Goal: Task Accomplishment & Management: Manage account settings

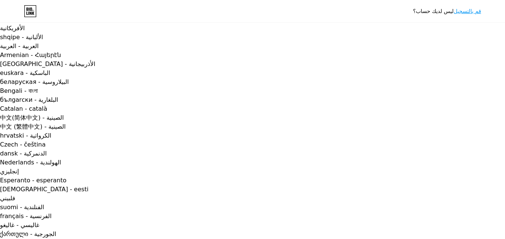
type input "ehab55emam@gmail.com"
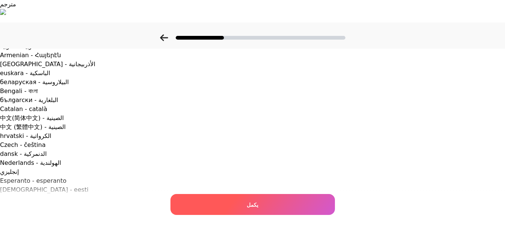
click at [258, 201] on font "يكمل" at bounding box center [253, 204] width 12 height 6
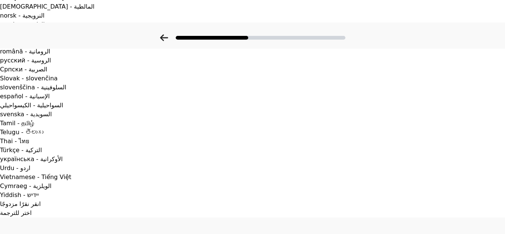
scroll to position [407, 6]
drag, startPoint x: 499, startPoint y: 150, endPoint x: 502, endPoint y: 145, distance: 5.5
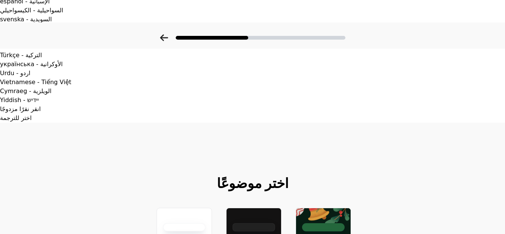
scroll to position [498, 6]
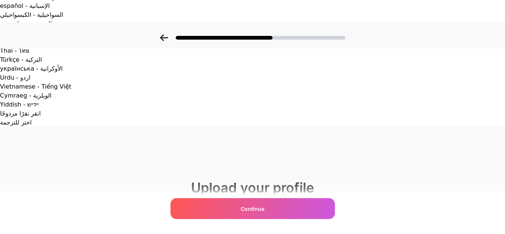
scroll to position [0, 0]
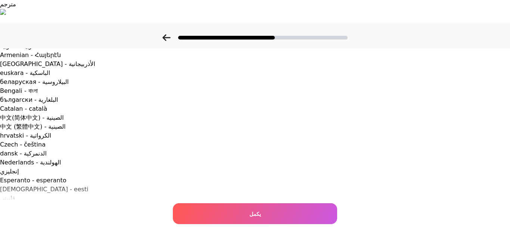
type input "C:\fakepath\file_00000000bfb8620ab5baacdaec7495fa[1].png"
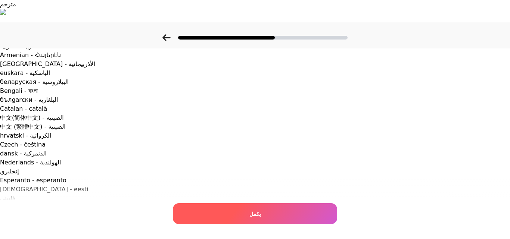
click at [248, 212] on div "يكمل" at bounding box center [255, 214] width 164 height 21
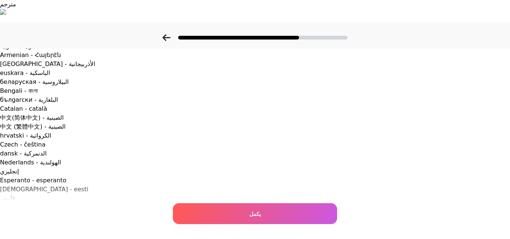
type input "fitwithehab"
paste textarea "Exercise has always been an essential part of my life, teaching me discipline, …"
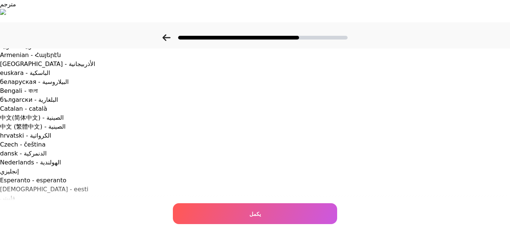
type textarea "Exercise has always been an essential part of my life, teaching me discipline, …"
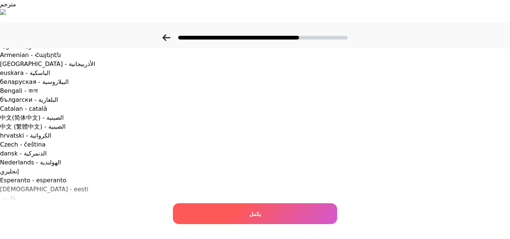
click at [262, 216] on div "يكمل" at bounding box center [255, 214] width 164 height 21
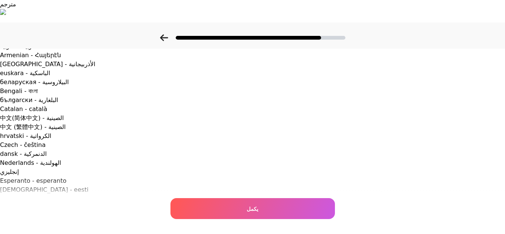
paste input "https://amzn.to/46esxZY"
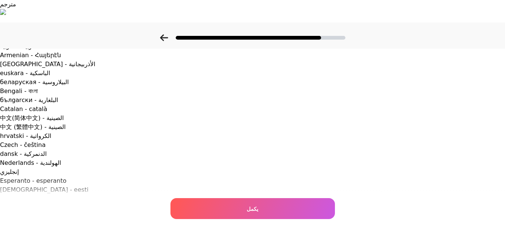
type input "https://amzn.to/46esxZY"
paste input "HOTWAVE Portable Exercise Equipment with 16 Gym Accessories.20 in 1 Push Up Boa…"
type input "HOTWAVE Portable Exercise Equipment with 16 Gym Accessories.20 in 1 Push Up Boa…"
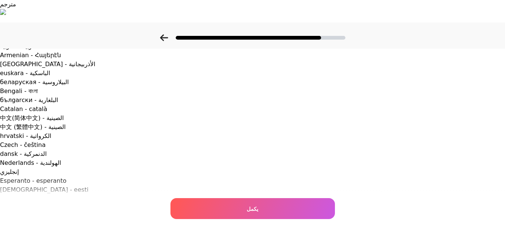
paste input "https://amzn.to/3V6MJI2"
type input "https://amzn.to/3V6MJI2"
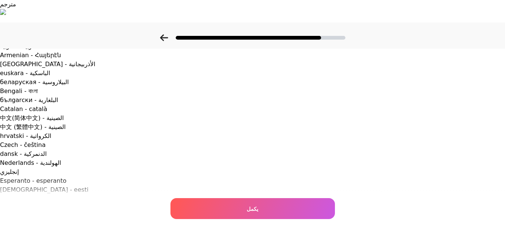
paste input "FLYBIRD Weight Bench, Adjustable Strength Training Bench for Full Body Workout …"
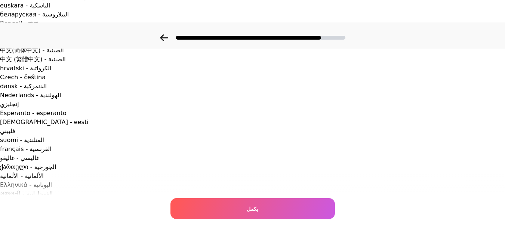
scroll to position [79, 0]
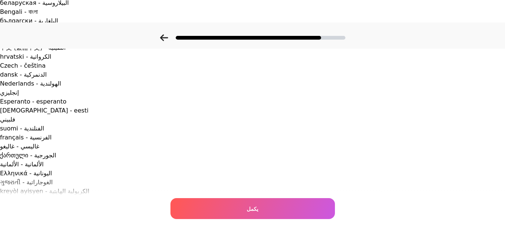
type input "FLYBIRD Weight Bench, Adjustable Strength Training Bench for Full Body Workout …"
drag, startPoint x: 390, startPoint y: 190, endPoint x: 386, endPoint y: 188, distance: 3.8
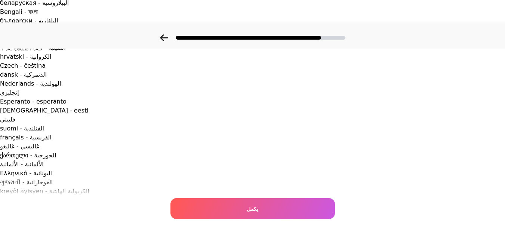
paste input "https://amzn.to/4pvZGcq"
type input "https://amzn.to/4pvZGcq"
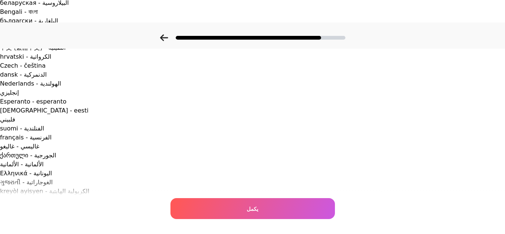
paste input "Ultimate Twister Arm Trainer, Adjustable Chest Workout Equipment, Arm Trainer f…"
type input "Ultimate Twister Arm Trainer, Adjustable Chest Workout Equipment, Arm Trainer f…"
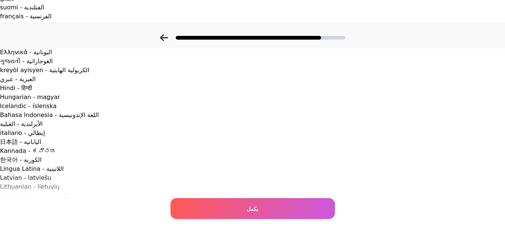
scroll to position [201, 0]
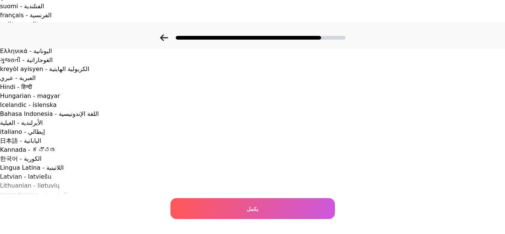
paste input "https://amzn.to/46x1Uk0"
type input "https://amzn.to/46x1Uk0"
paste input "Home Gym Exercise Equipment - Portable Workout System 17 Fitness Accessories 9 …"
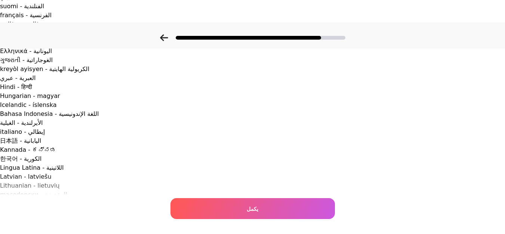
scroll to position [0, 290]
type input "Home Gym Exercise Equipment - Portable Workout System 17 Fitness Accessories 9 …"
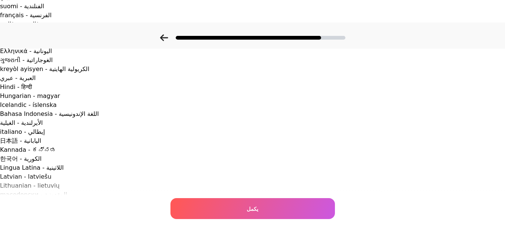
paste input "https://amzn.to/4pid9Ei"
type input "https://amzn.to/4pid9Ei"
paste input "Mental Toughness For Young Athletes: Eight Proven 5-Minute Mindset Exercises Fo…"
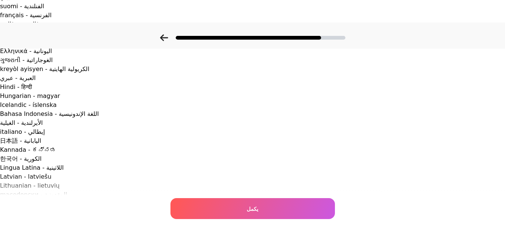
scroll to position [0, 179]
type input "Mental Toughness For Young Athletes: Eight Proven 5-Minute Mindset Exercises Fo…"
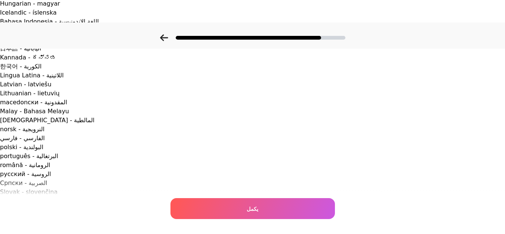
scroll to position [302, 0]
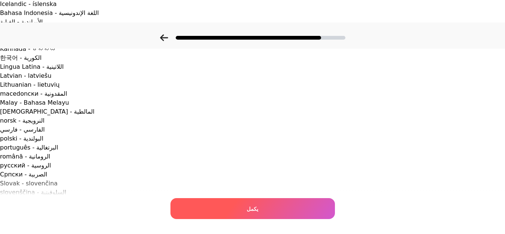
click at [248, 207] on div "يكمل" at bounding box center [252, 208] width 164 height 21
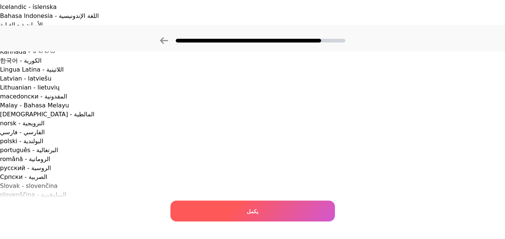
scroll to position [0, 0]
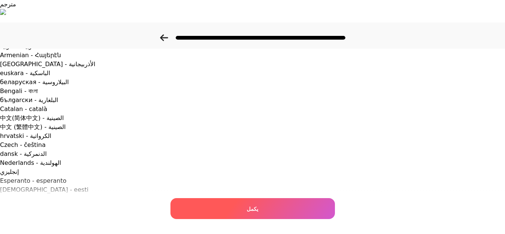
click at [261, 206] on div "يكمل" at bounding box center [252, 208] width 164 height 21
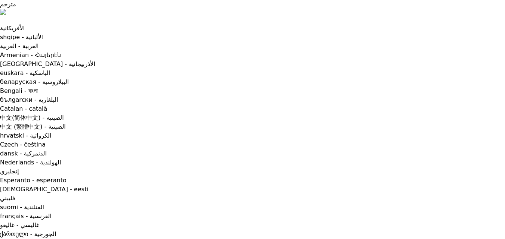
scroll to position [61, 0]
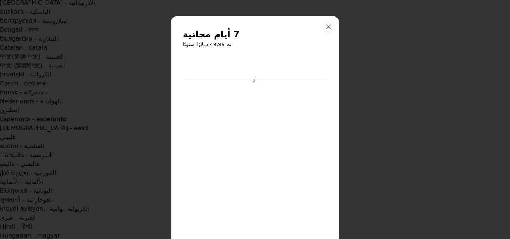
click at [328, 27] on icon at bounding box center [329, 27] width 6 height 6
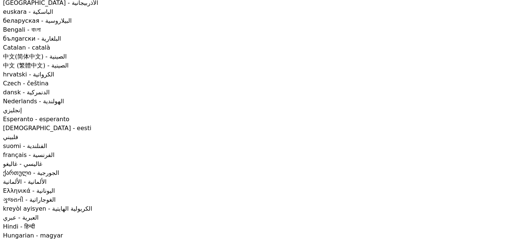
scroll to position [0, 0]
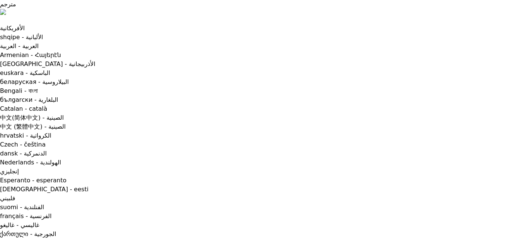
type input "[EMAIL_ADDRESS][DOMAIN_NAME]"
click at [474, 13] on font "قم بالتسجيل" at bounding box center [467, 11] width 27 height 6
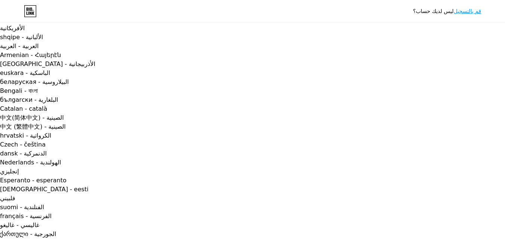
type input "[EMAIL_ADDRESS][DOMAIN_NAME]"
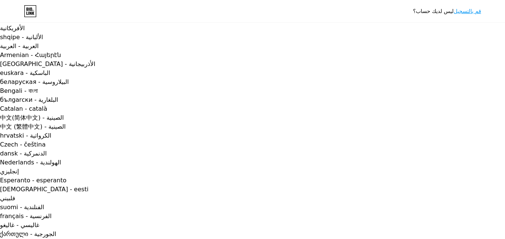
type input "ehab55emam@gmail.com"
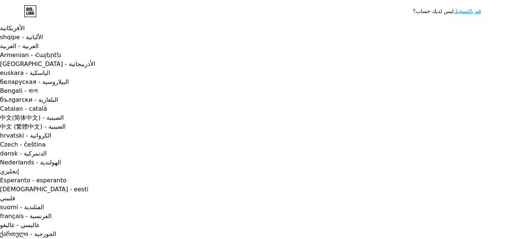
drag, startPoint x: 284, startPoint y: 109, endPoint x: 177, endPoint y: 109, distance: 107.6
